Goal: Task Accomplishment & Management: Use online tool/utility

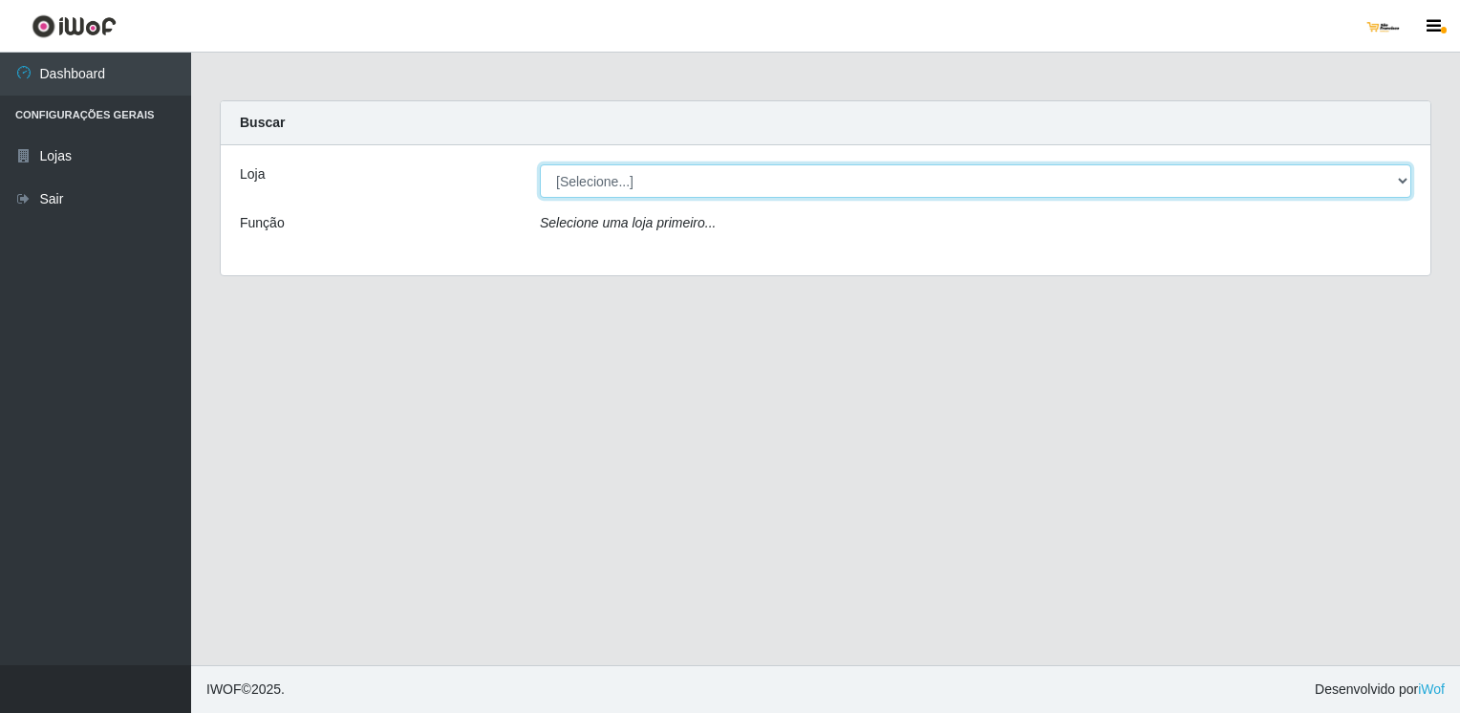
click at [638, 172] on select "[Selecione...] [GEOGRAPHIC_DATA][PERSON_NAME]" at bounding box center [975, 180] width 871 height 33
select select "168"
click at [540, 164] on select "[Selecione...] [GEOGRAPHIC_DATA][PERSON_NAME]" at bounding box center [975, 180] width 871 height 33
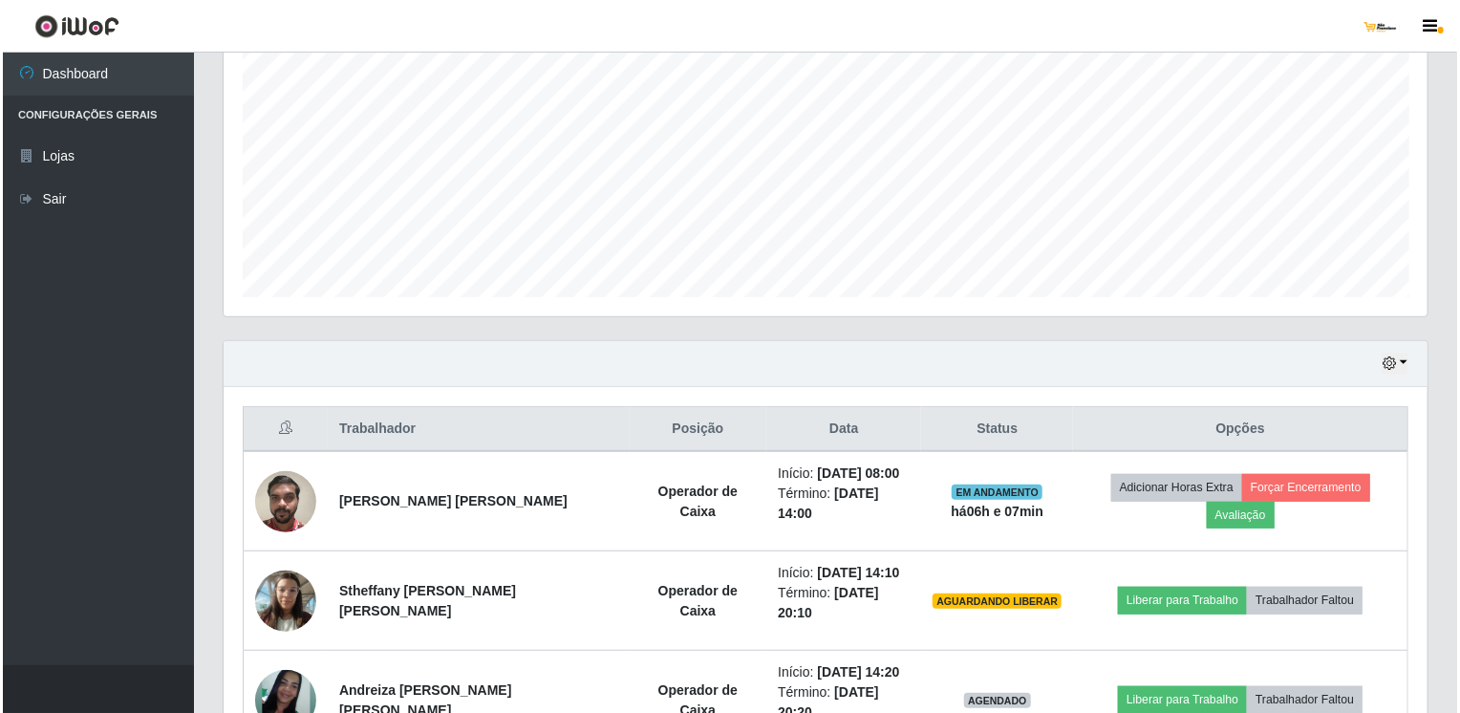
scroll to position [466, 0]
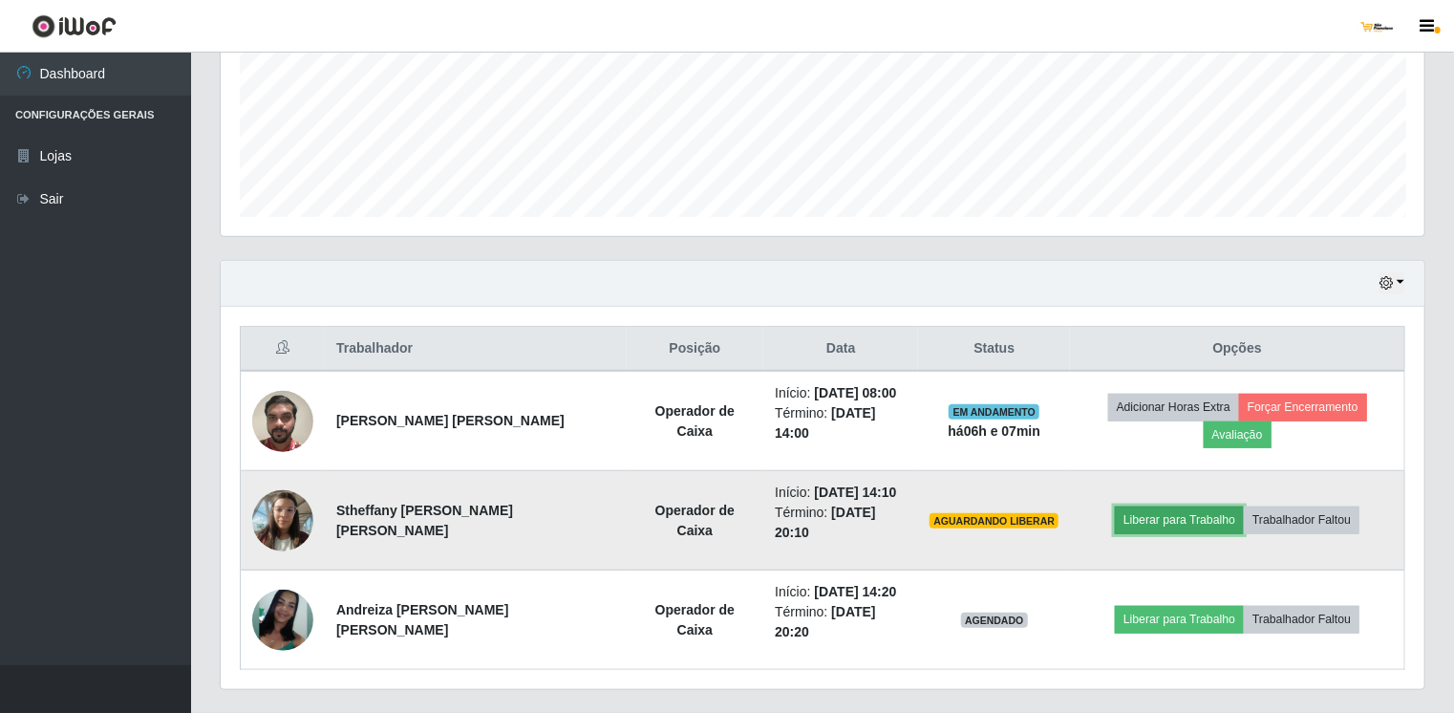
click at [1195, 506] on button "Liberar para Trabalho" at bounding box center [1179, 519] width 129 height 27
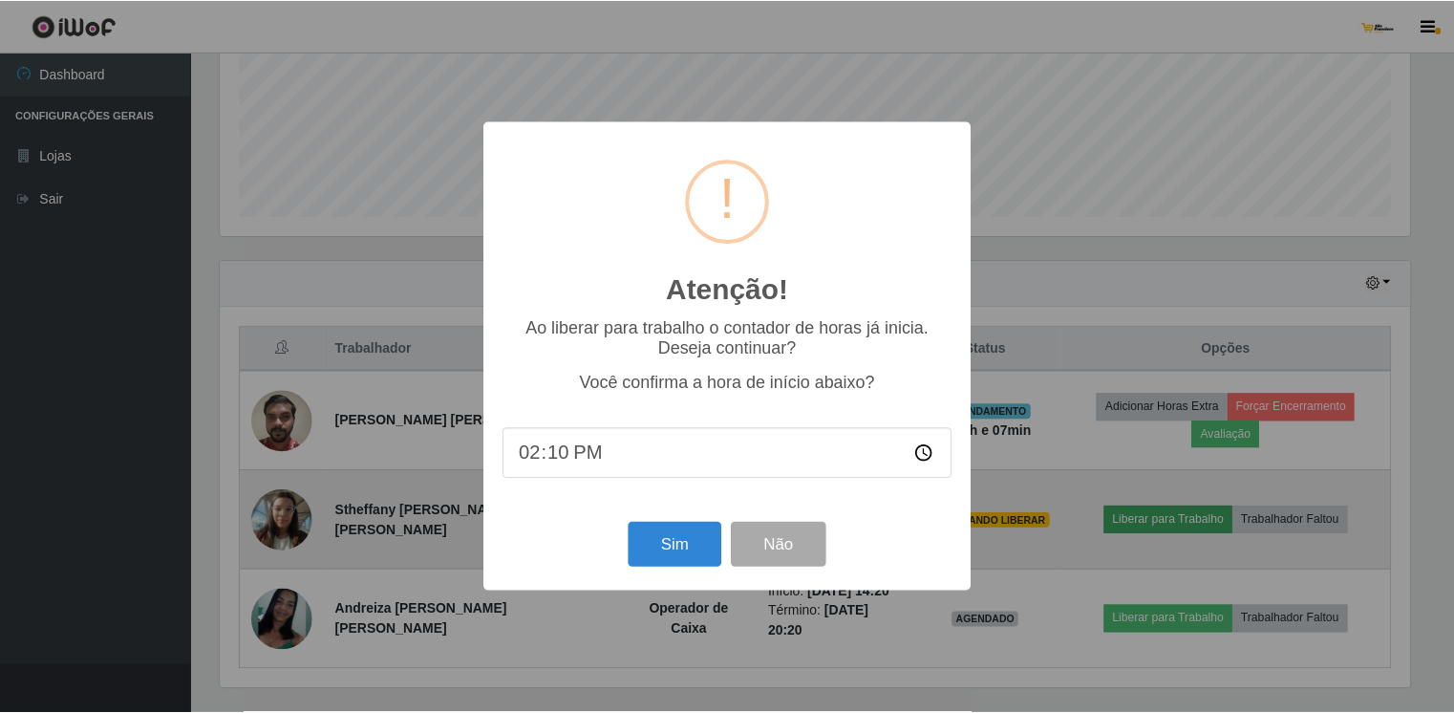
scroll to position [396, 1196]
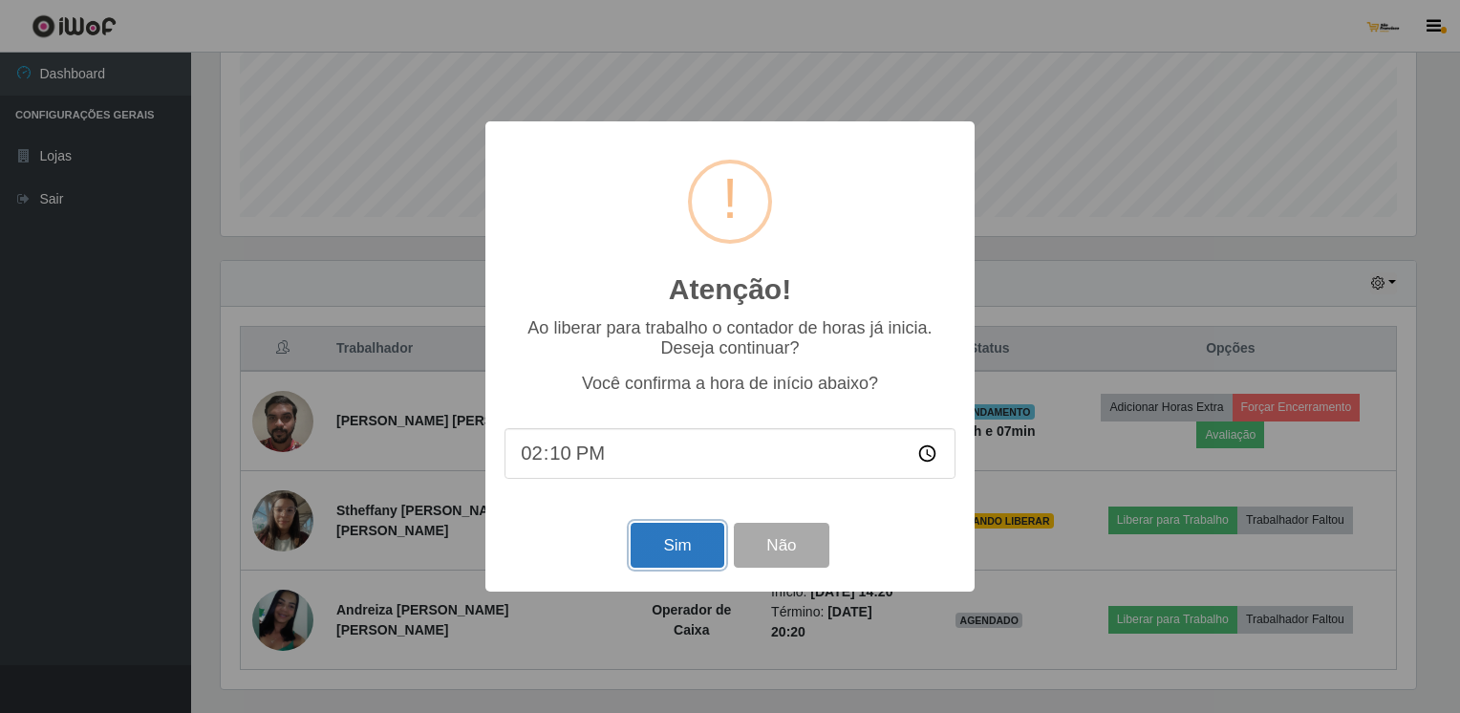
click at [680, 541] on button "Sim" at bounding box center [676, 544] width 93 height 45
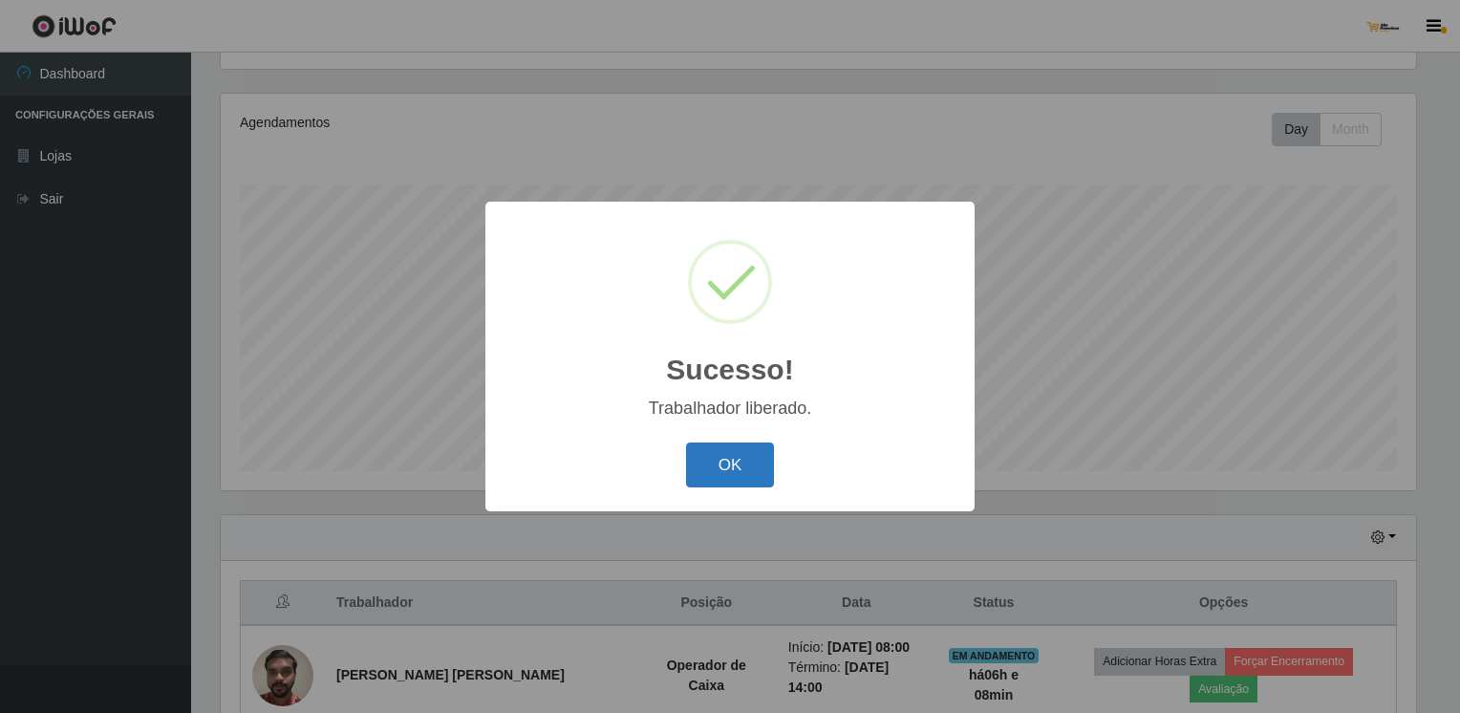
click at [730, 462] on button "OK" at bounding box center [730, 464] width 89 height 45
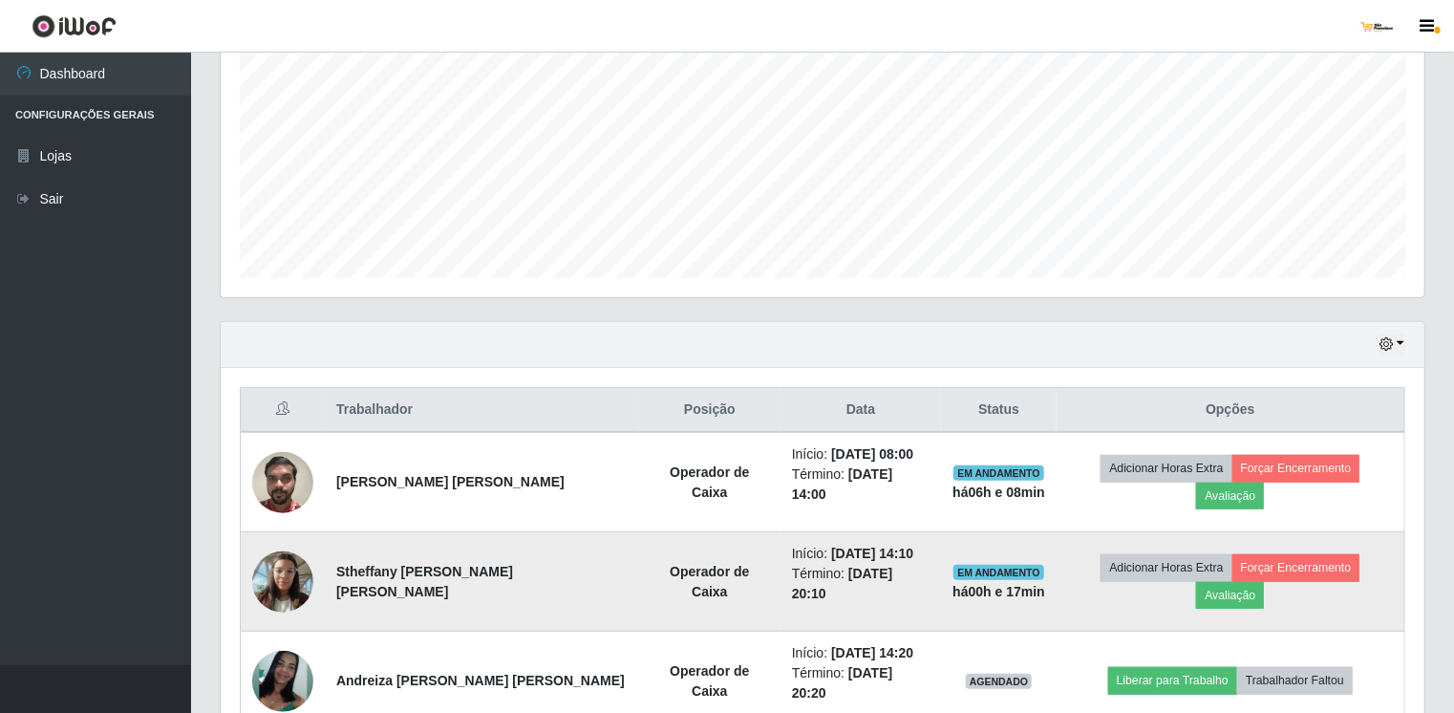
scroll to position [466, 0]
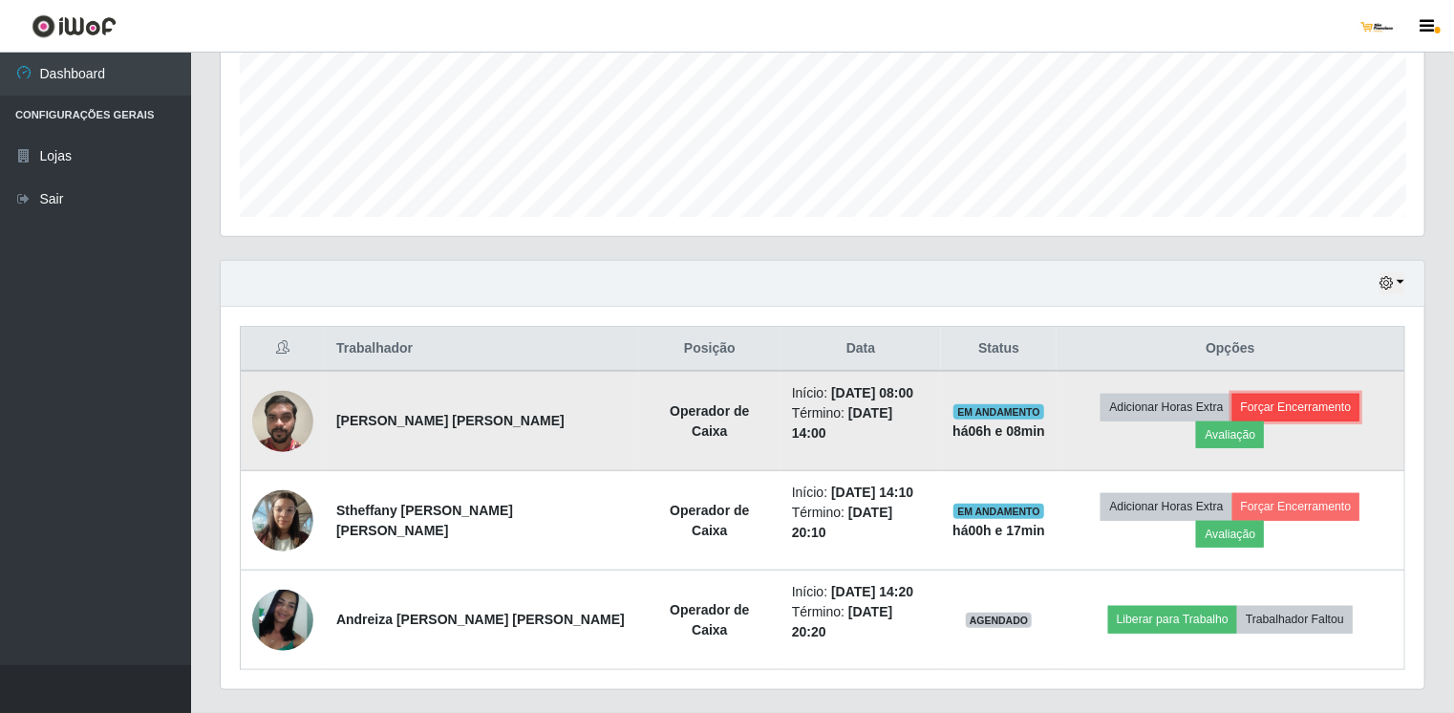
click at [1232, 409] on button "Forçar Encerramento" at bounding box center [1296, 407] width 128 height 27
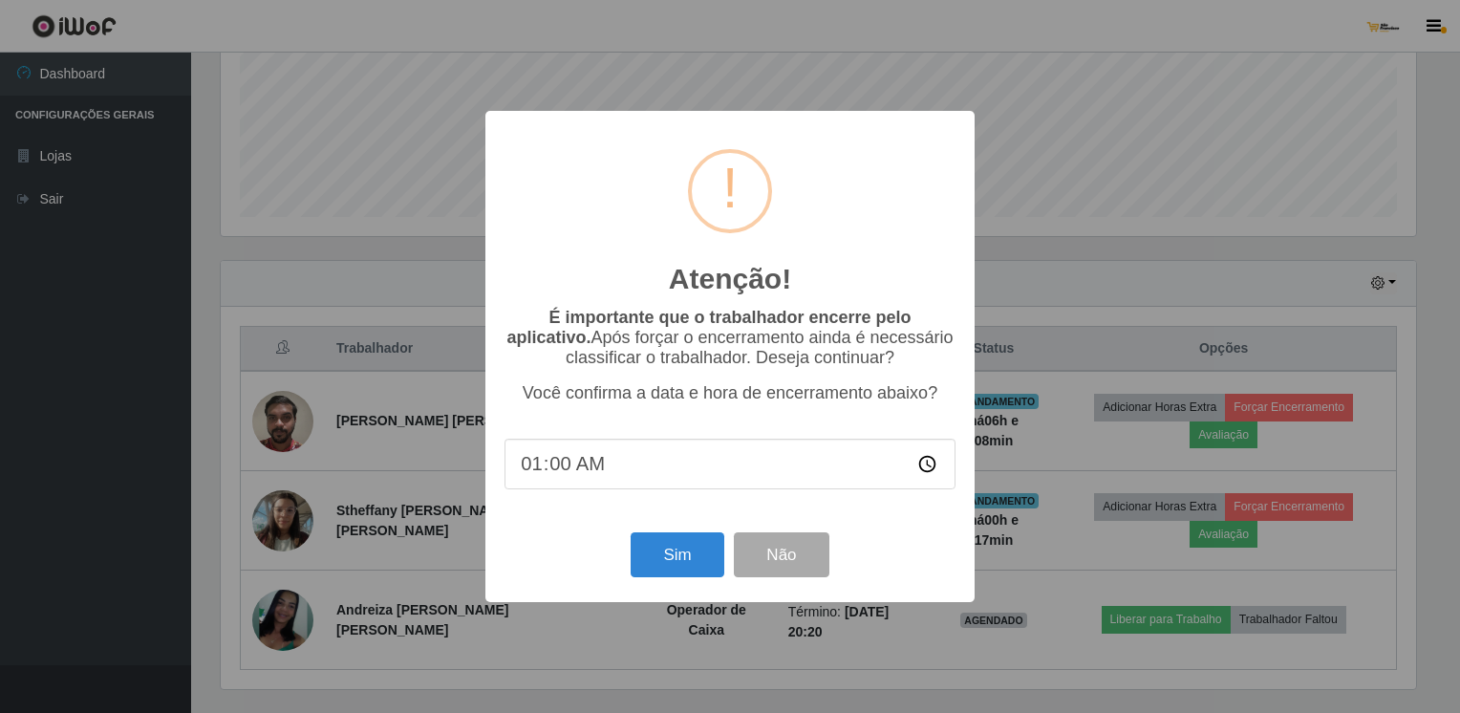
type input "14:00"
click at [755, 566] on button "Não" at bounding box center [781, 554] width 95 height 45
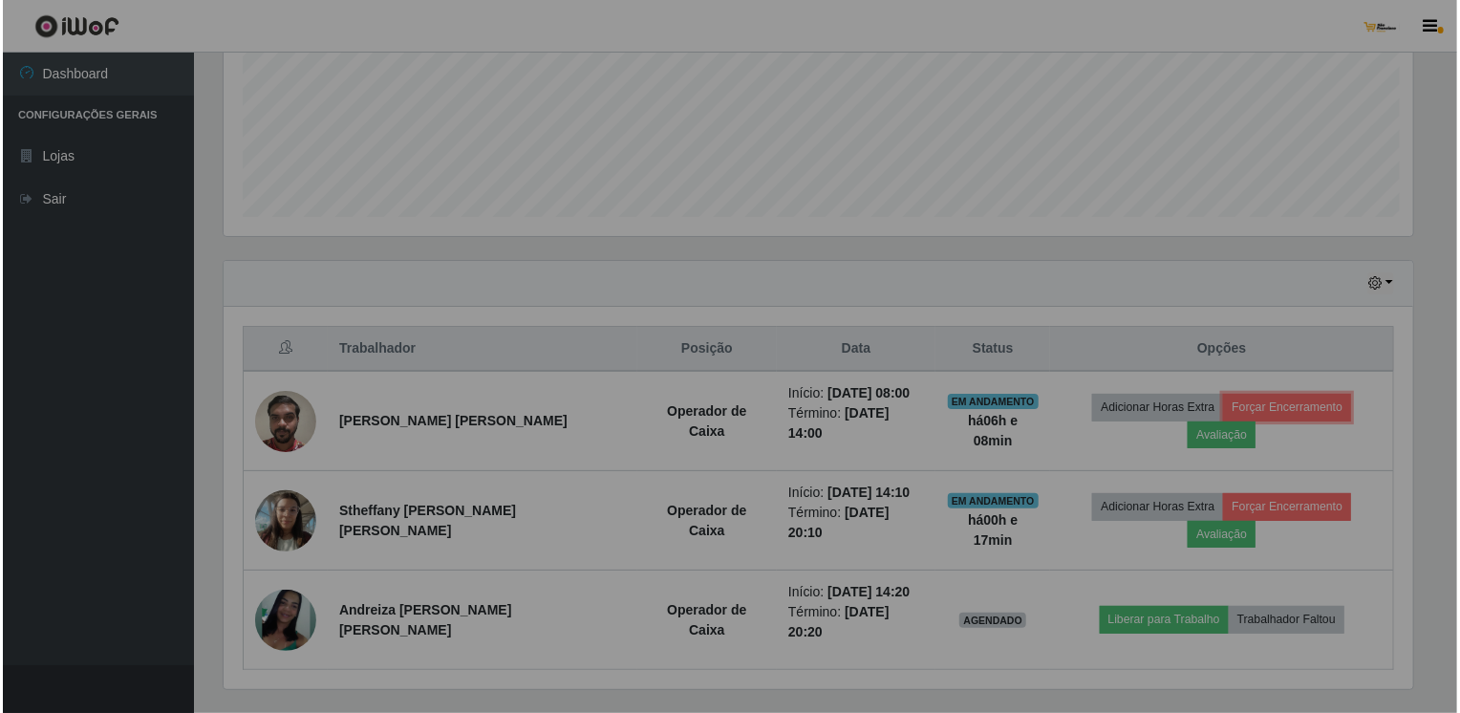
scroll to position [396, 1204]
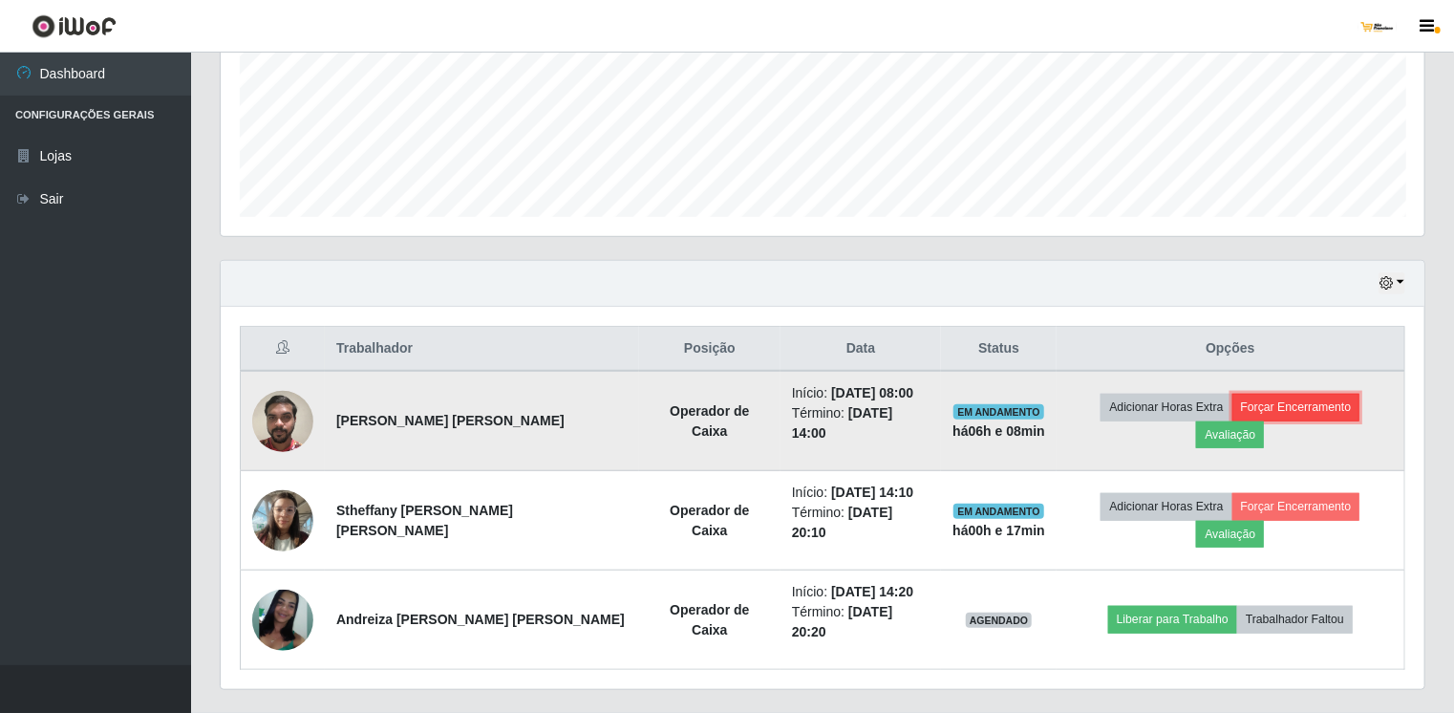
click at [1232, 411] on button "Forçar Encerramento" at bounding box center [1296, 407] width 128 height 27
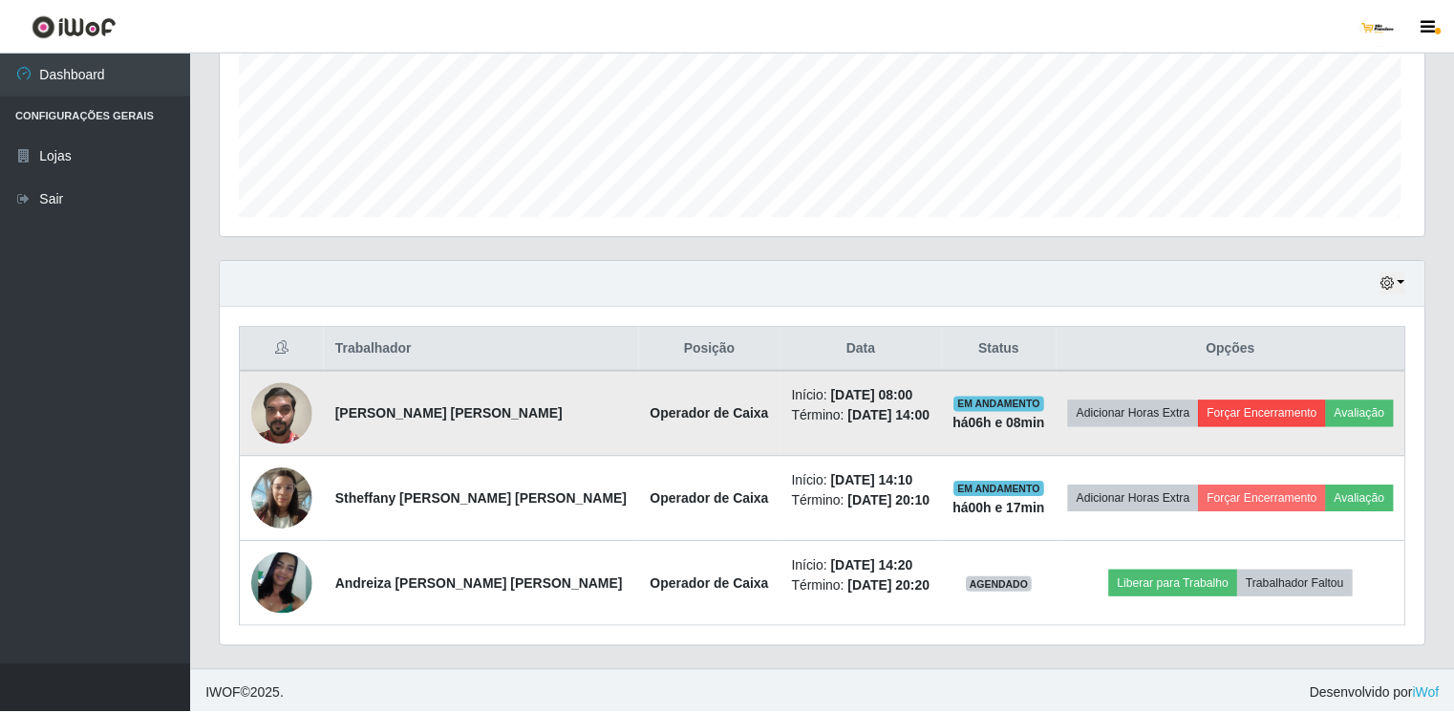
scroll to position [396, 1196]
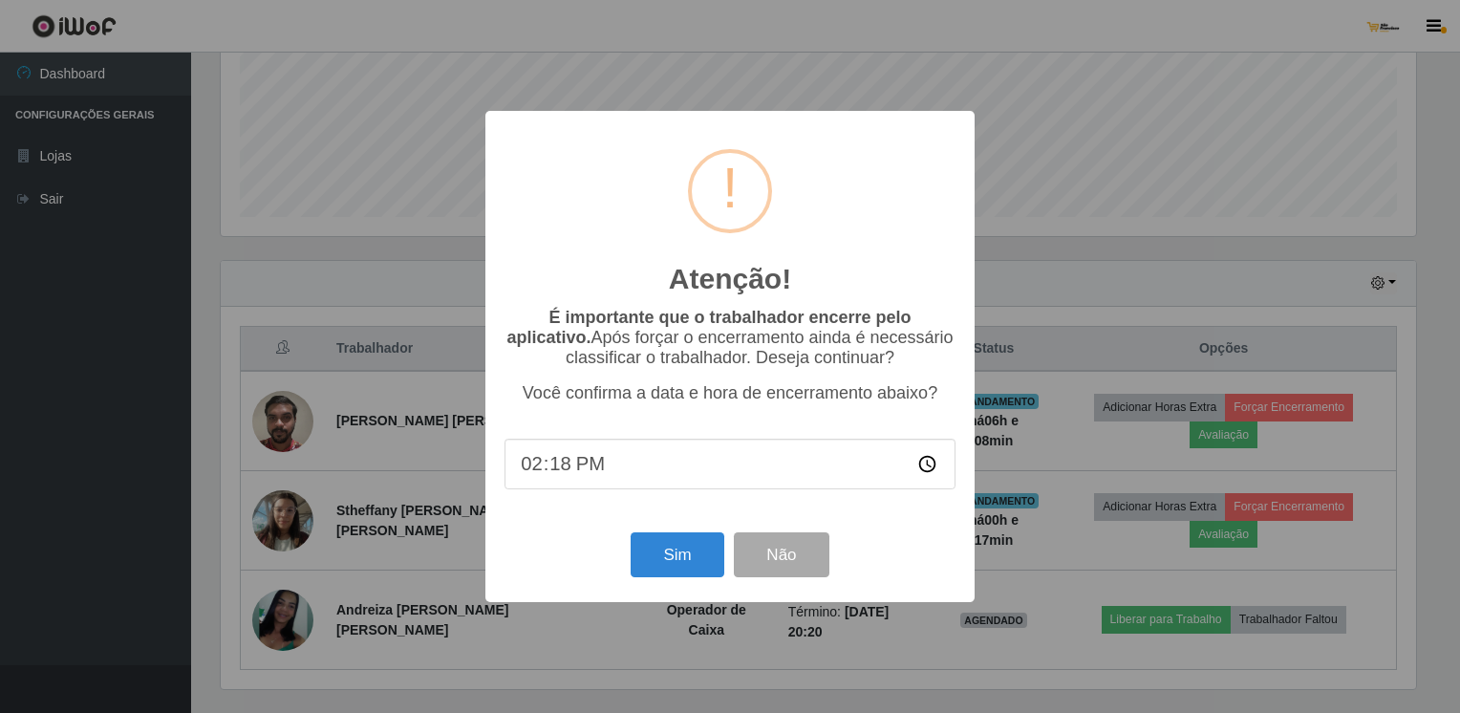
click at [579, 471] on input "14:18" at bounding box center [729, 463] width 451 height 51
type input "14:19"
click at [693, 574] on button "Sim" at bounding box center [676, 554] width 93 height 45
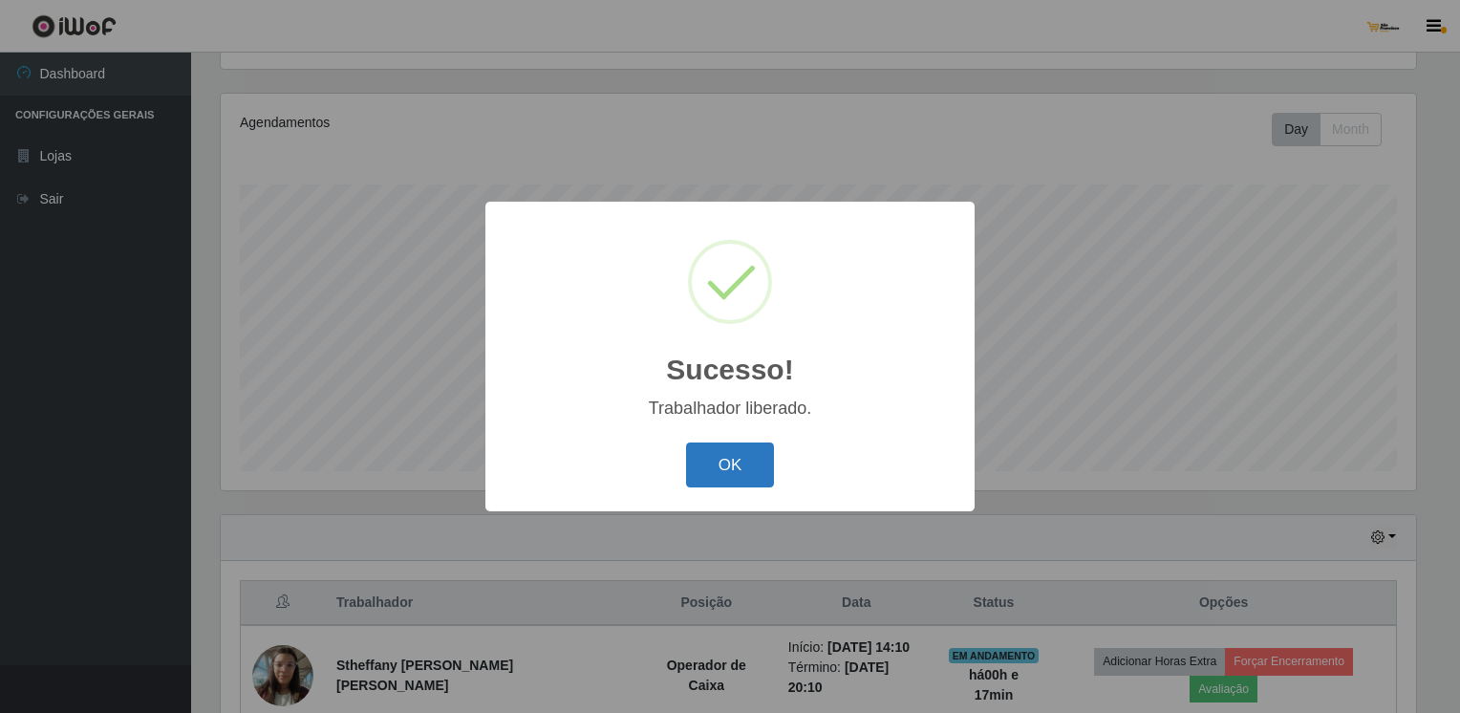
click at [752, 470] on button "OK" at bounding box center [730, 464] width 89 height 45
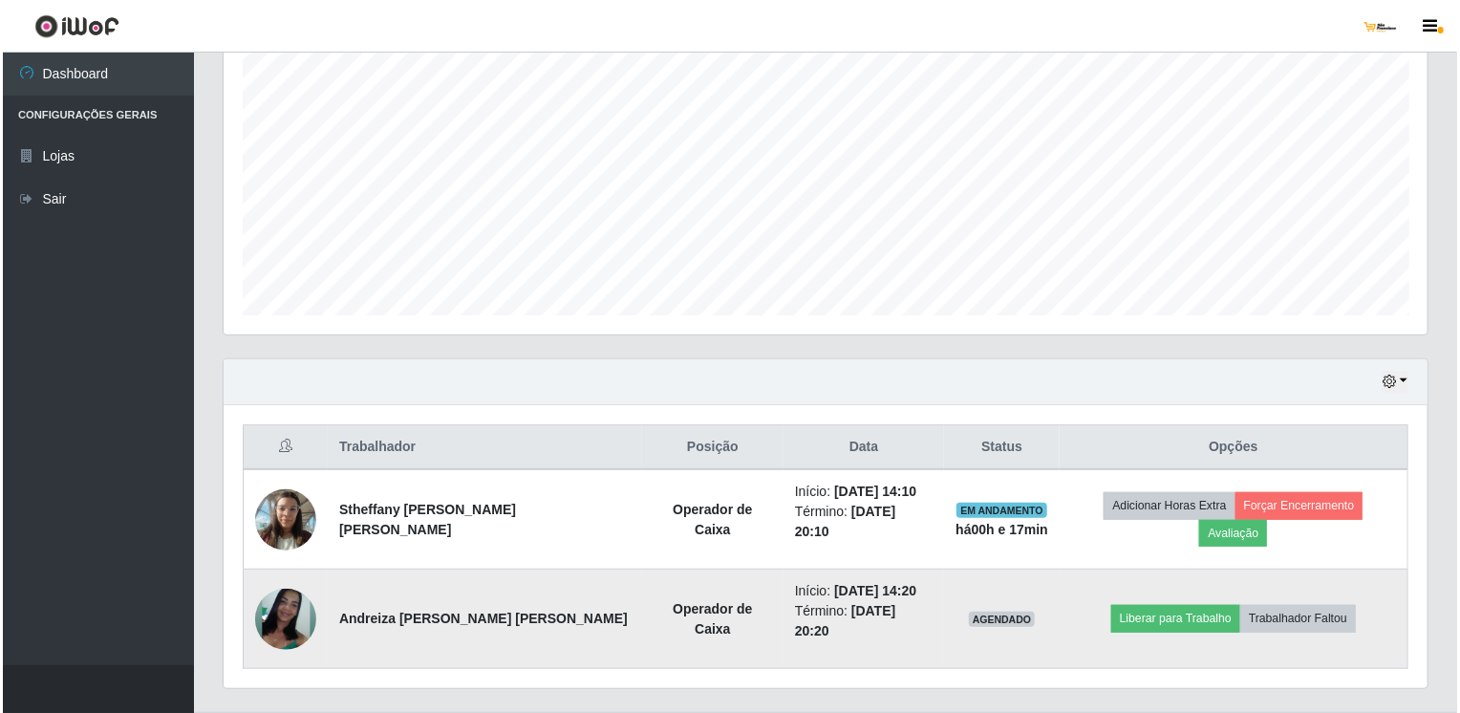
scroll to position [382, 0]
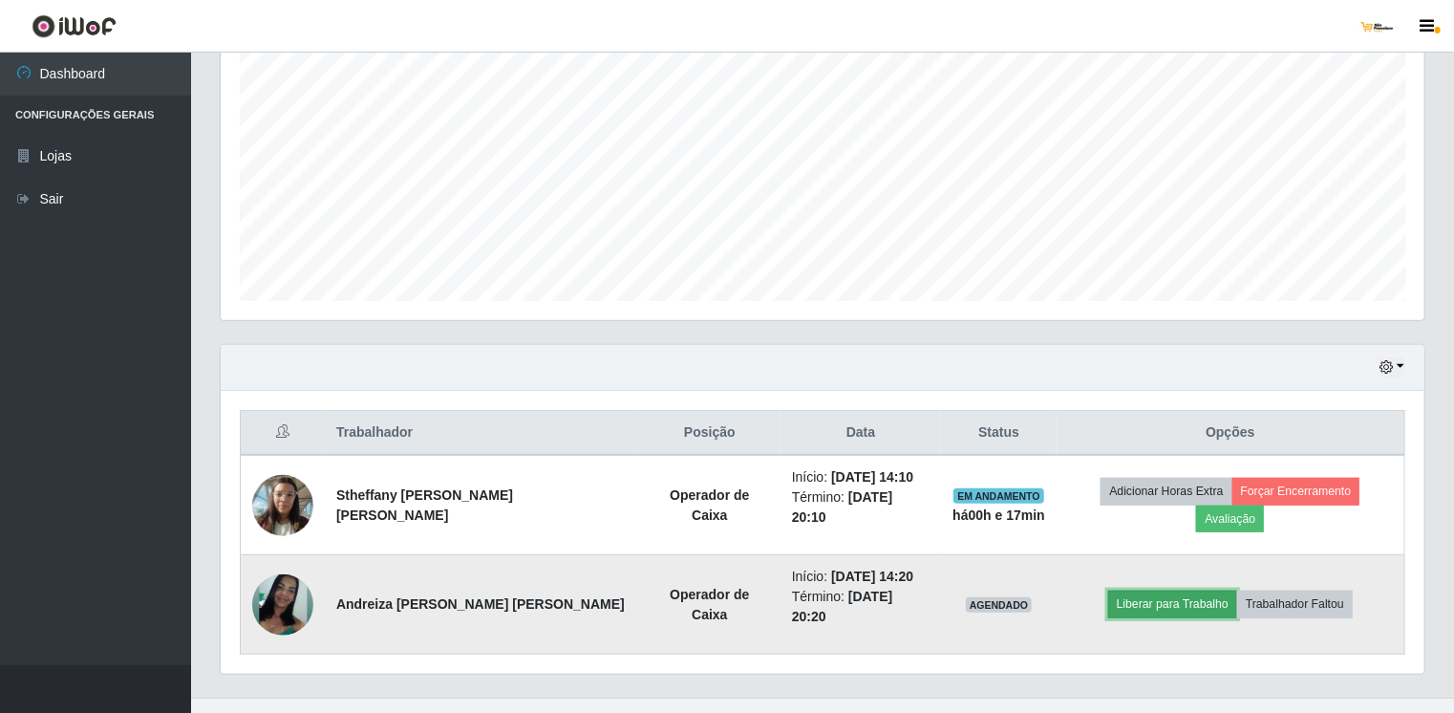
click at [1184, 590] on button "Liberar para Trabalho" at bounding box center [1172, 603] width 129 height 27
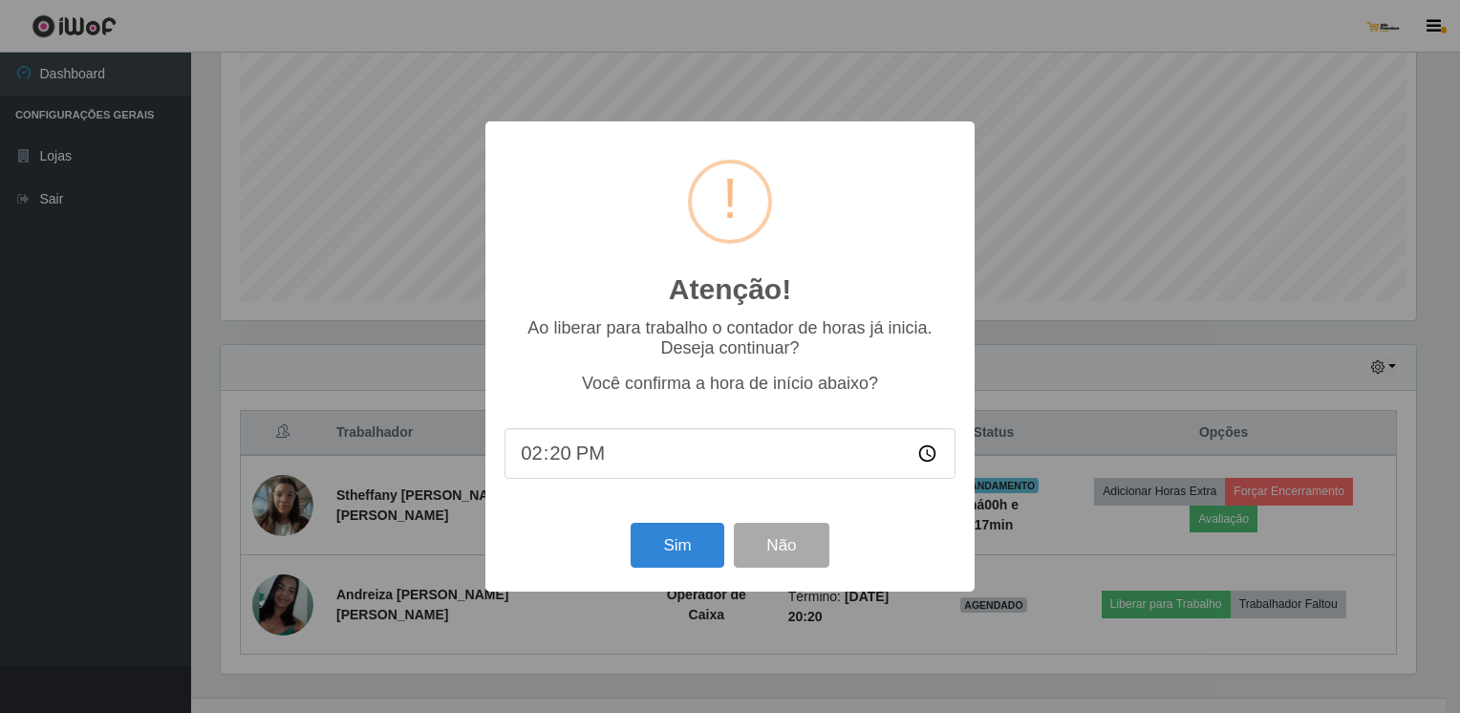
scroll to position [0, 0]
click at [656, 540] on button "Sim" at bounding box center [676, 544] width 93 height 45
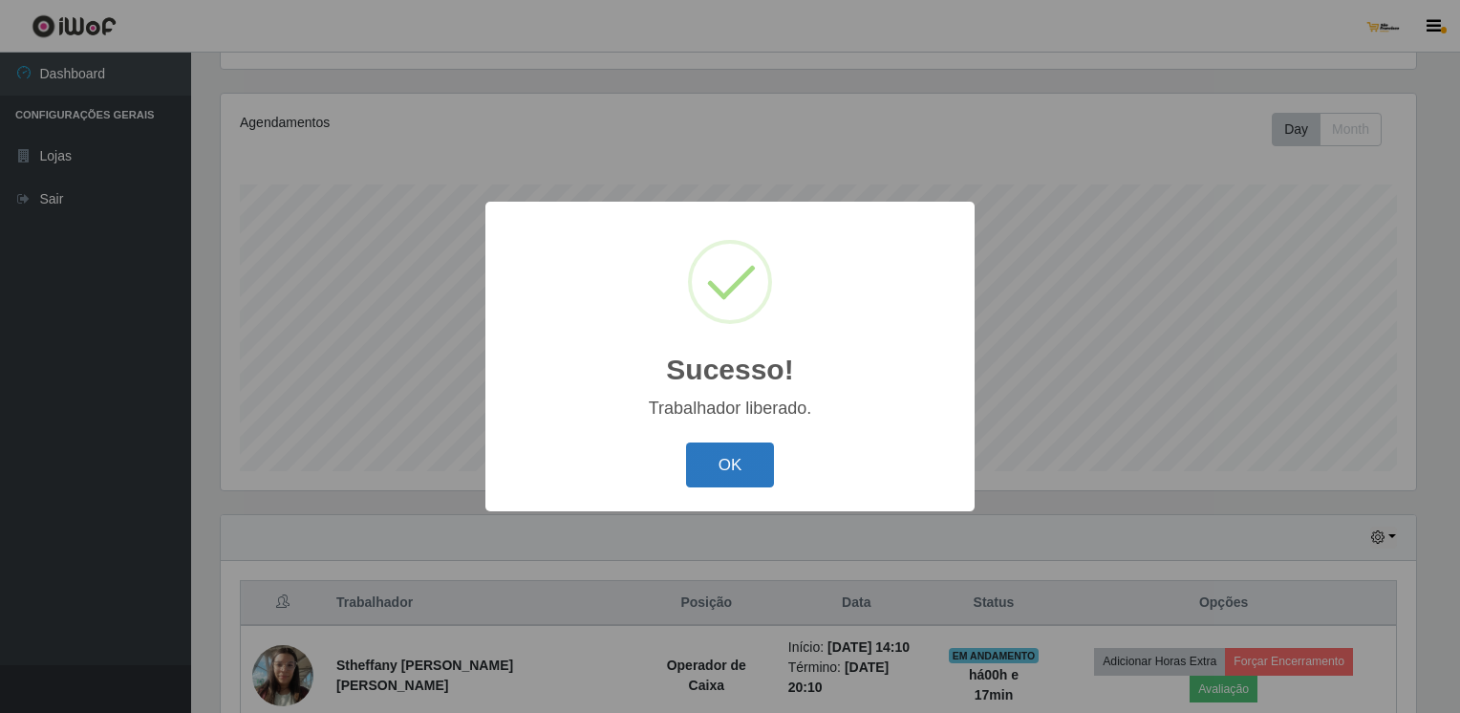
click at [747, 461] on button "OK" at bounding box center [730, 464] width 89 height 45
